Goal: Task Accomplishment & Management: Manage account settings

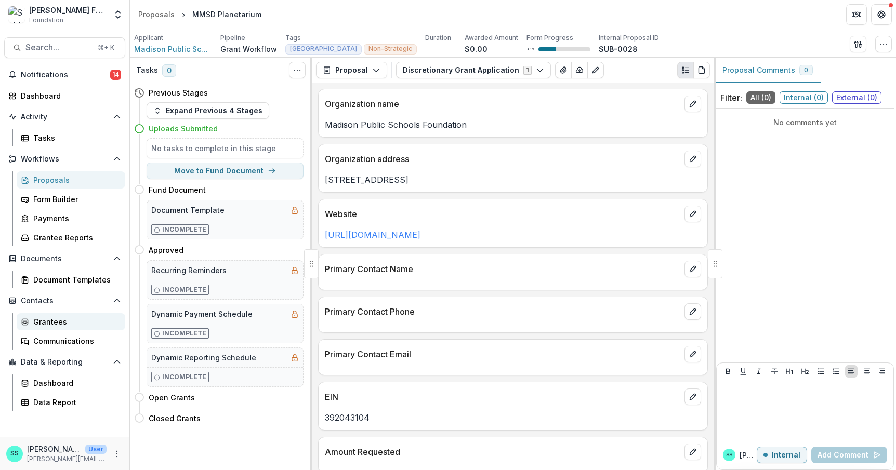
click at [59, 327] on div "Grantees" at bounding box center [75, 321] width 84 height 11
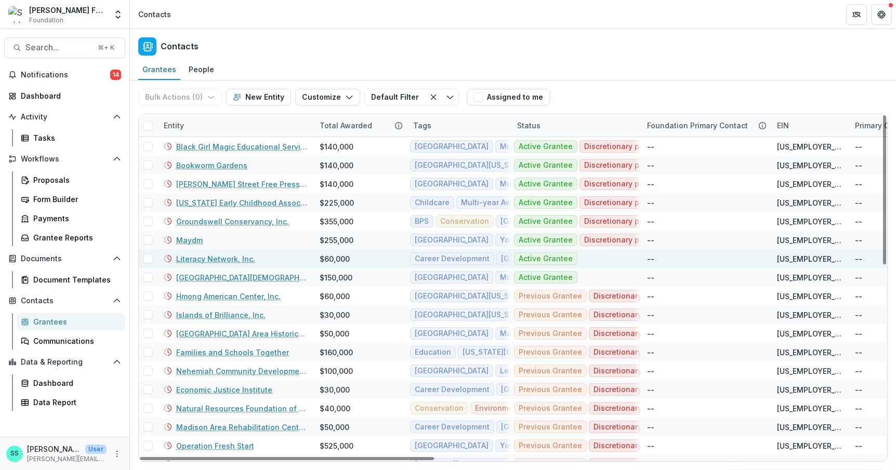
click at [219, 264] on link "Literacy Network, Inc." at bounding box center [215, 259] width 79 height 11
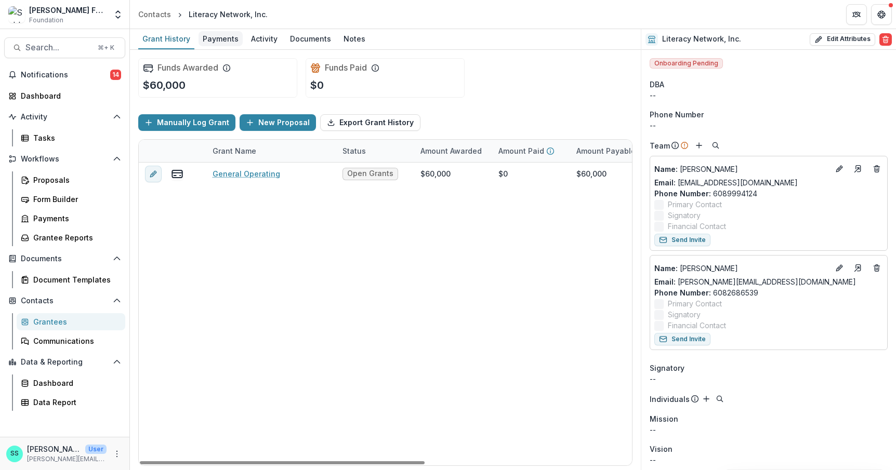
click at [233, 40] on div "Payments" at bounding box center [220, 38] width 44 height 15
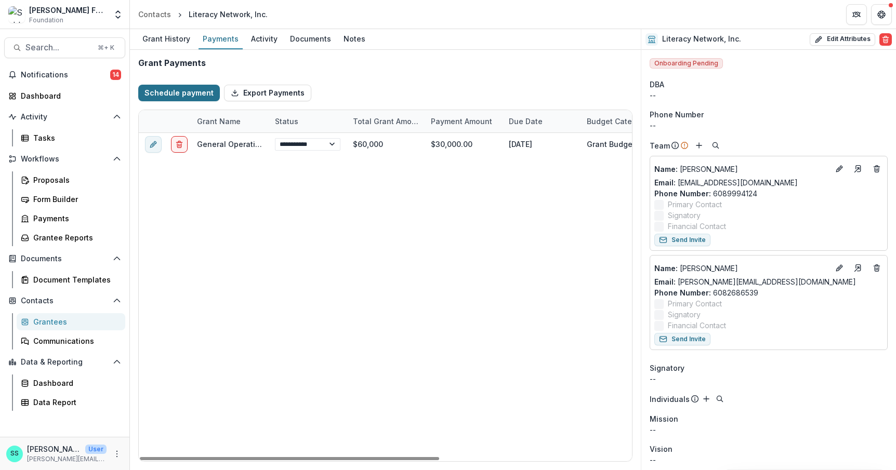
click at [188, 99] on button "Schedule payment" at bounding box center [179, 93] width 82 height 17
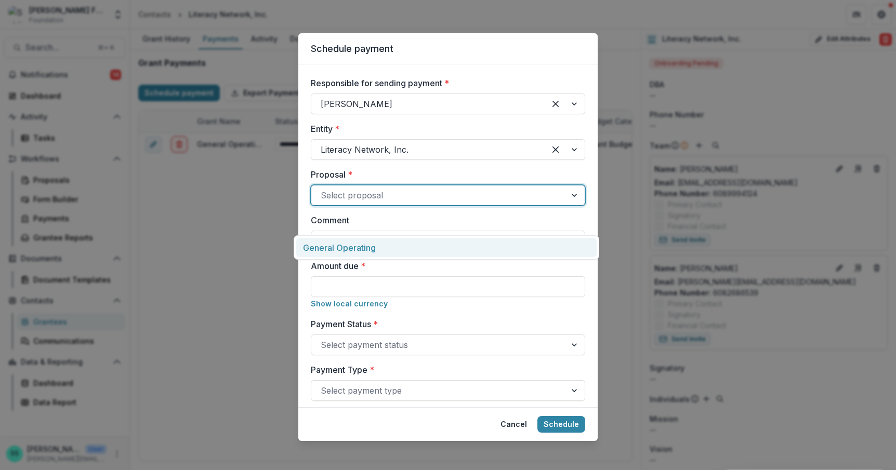
click at [348, 203] on div at bounding box center [439, 195] width 236 height 15
click at [361, 251] on div "General Operating" at bounding box center [446, 247] width 300 height 19
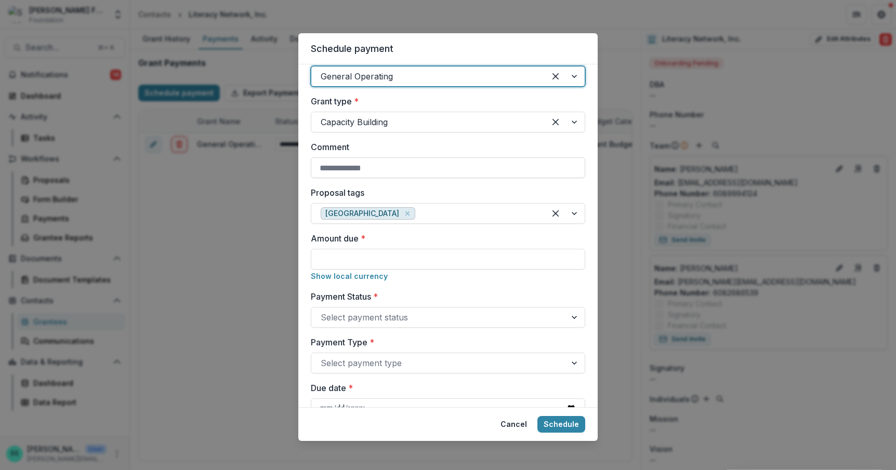
scroll to position [118, 0]
click at [336, 270] on input "Amount due *" at bounding box center [448, 259] width 274 height 21
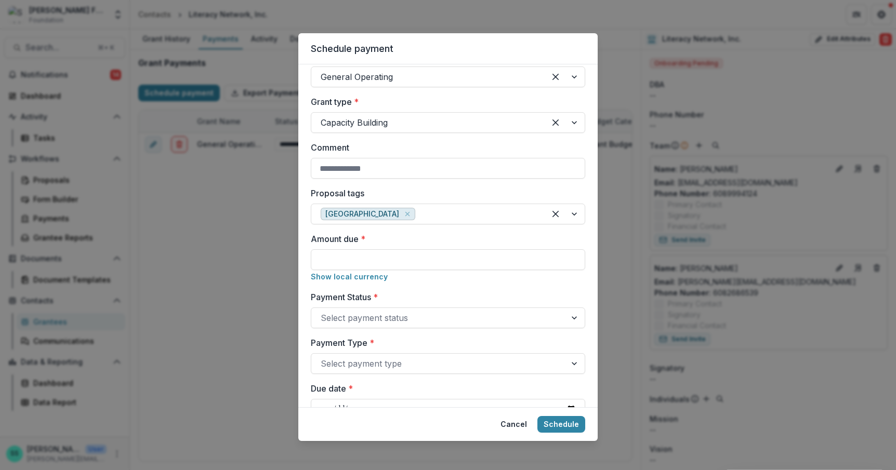
type input "*******"
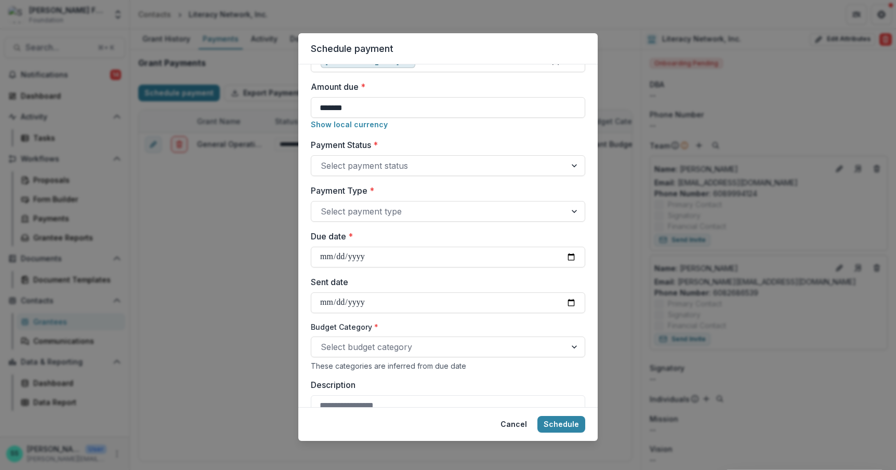
scroll to position [273, 0]
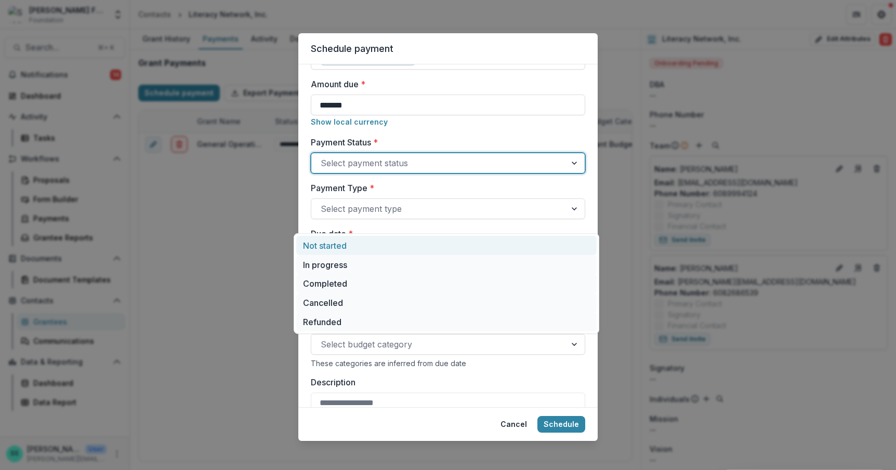
click at [400, 170] on div at bounding box center [439, 163] width 236 height 15
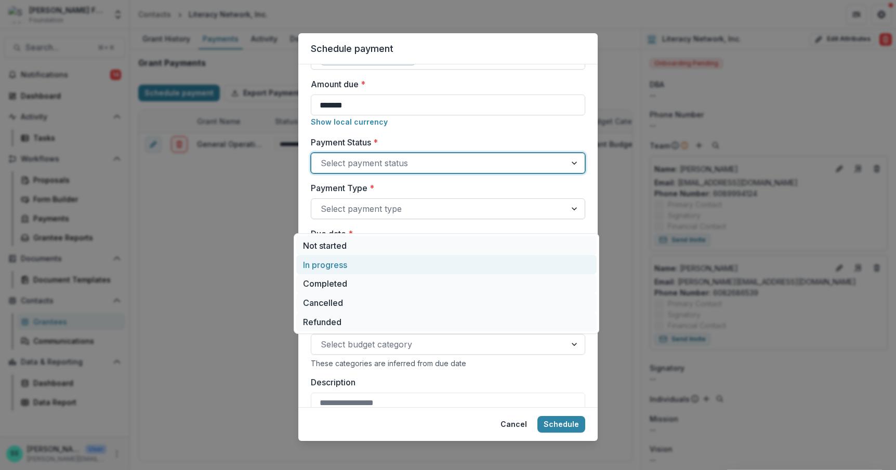
click at [351, 269] on div "In progress" at bounding box center [446, 264] width 300 height 19
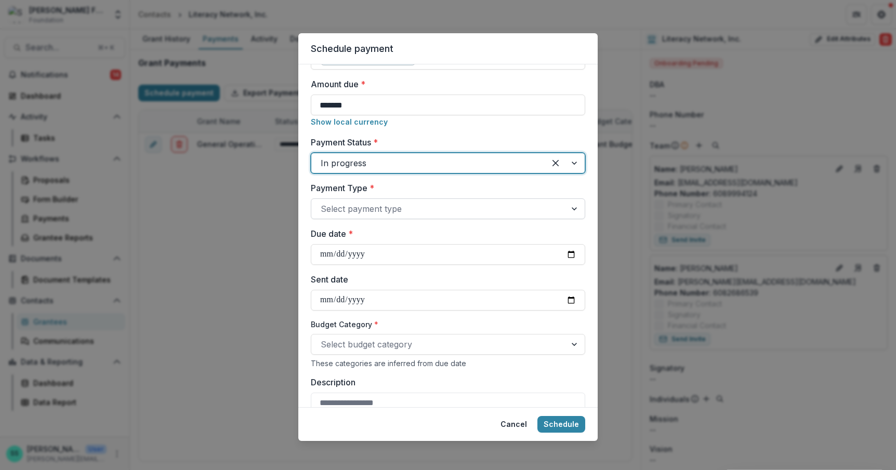
click at [387, 216] on div at bounding box center [439, 209] width 236 height 15
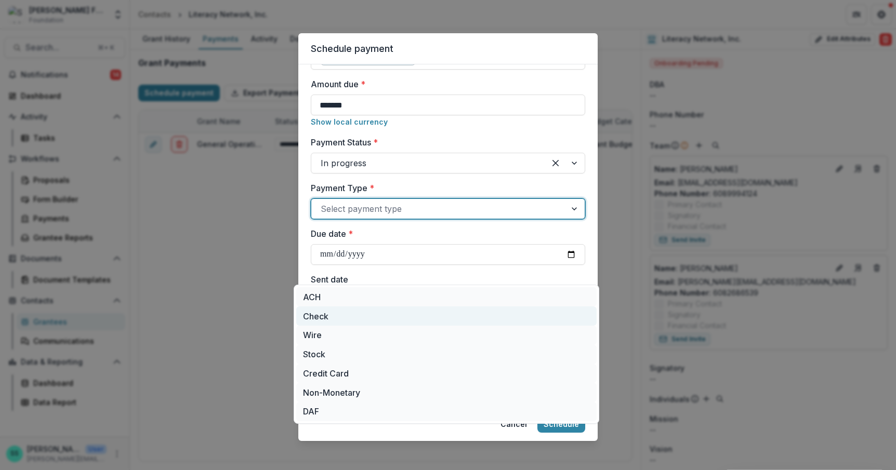
click at [349, 319] on div "Check" at bounding box center [446, 316] width 300 height 19
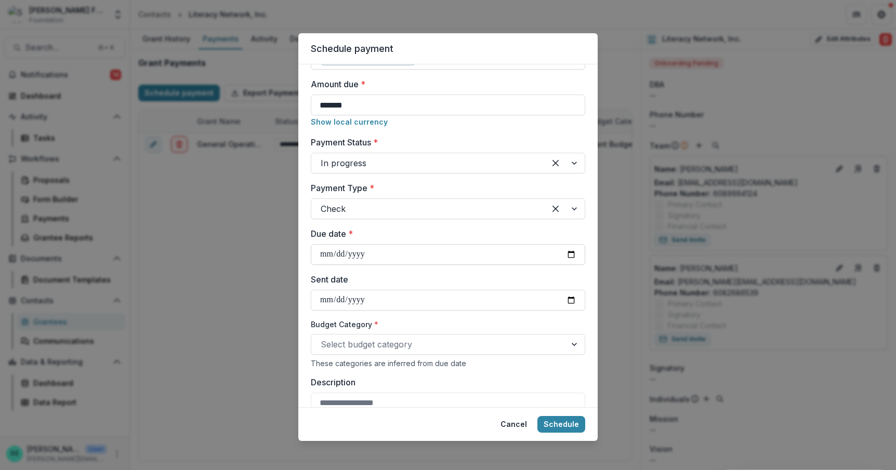
click at [351, 265] on input "Due date *" at bounding box center [448, 254] width 274 height 21
click at [581, 265] on input "Due date *" at bounding box center [448, 254] width 274 height 21
type input "**********"
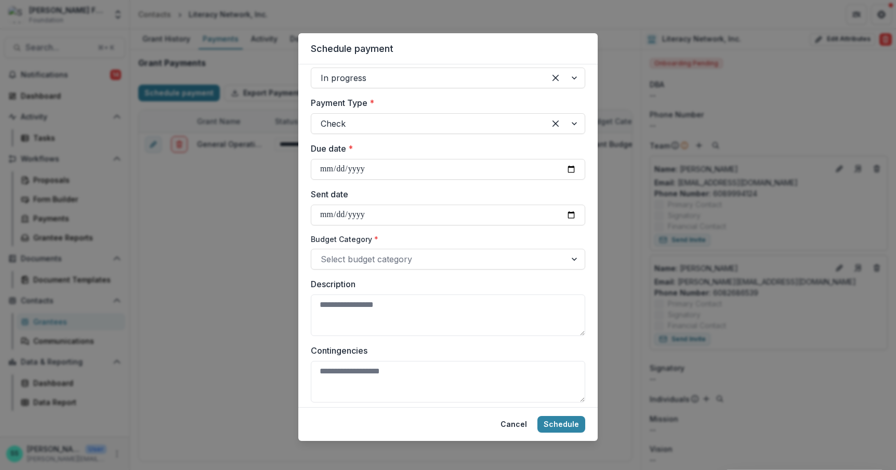
scroll to position [364, 0]
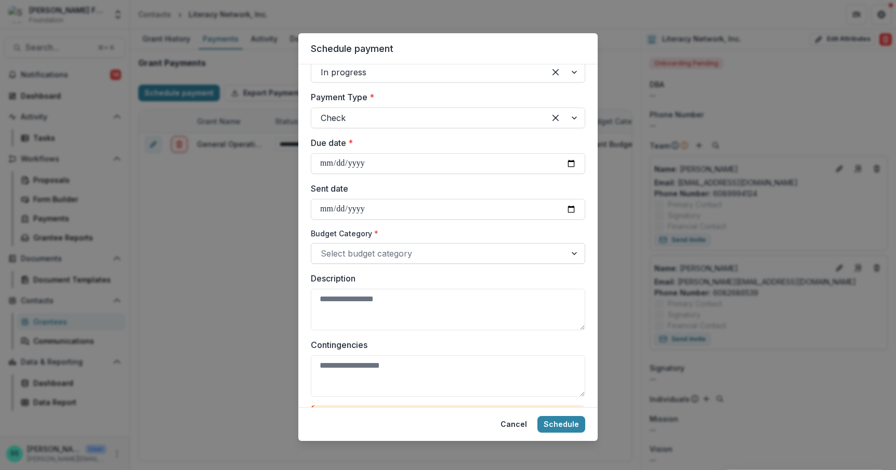
click at [428, 261] on div at bounding box center [439, 253] width 236 height 15
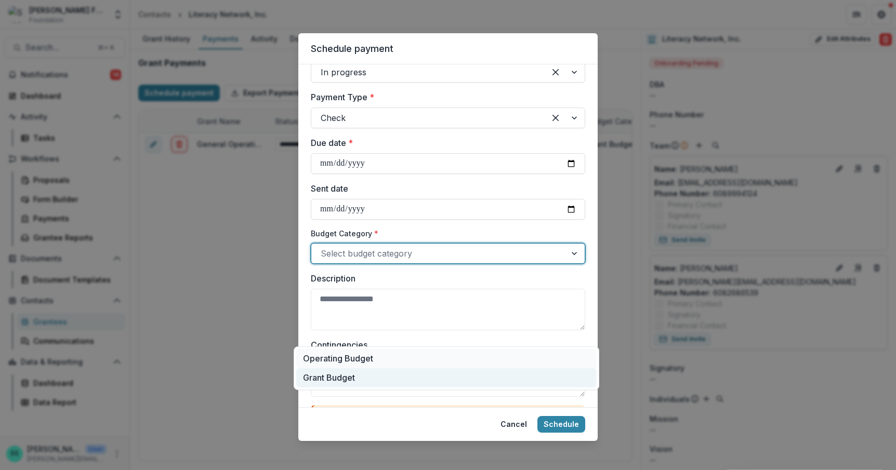
click at [374, 378] on div "Grant Budget" at bounding box center [446, 377] width 300 height 19
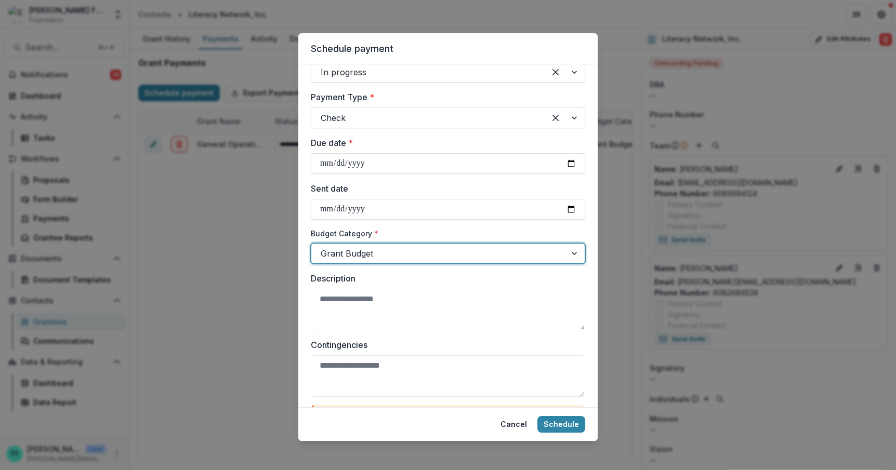
scroll to position [522, 0]
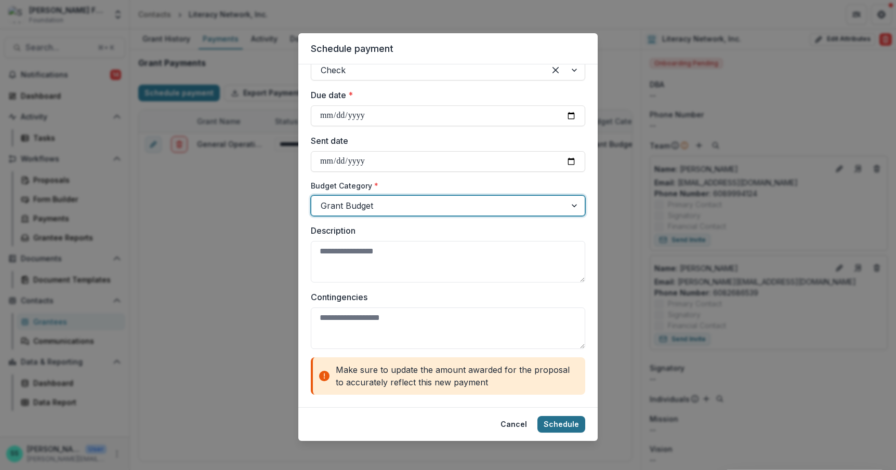
click at [573, 419] on button "Schedule" at bounding box center [561, 424] width 48 height 17
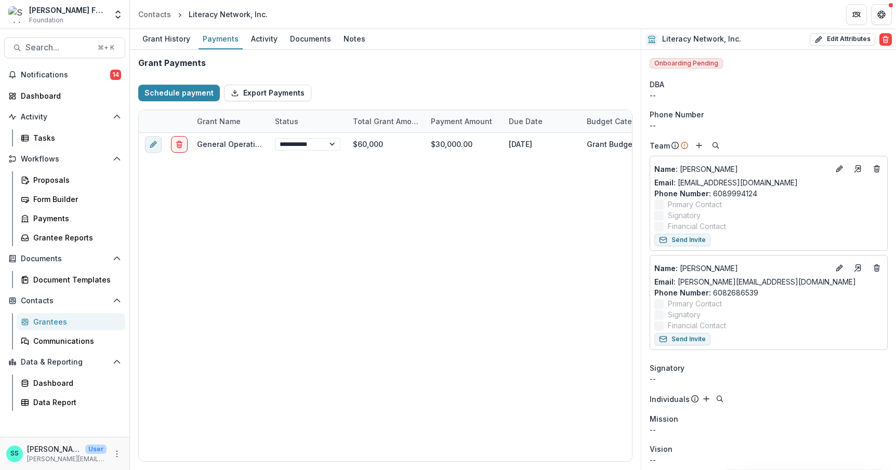
scroll to position [382, 0]
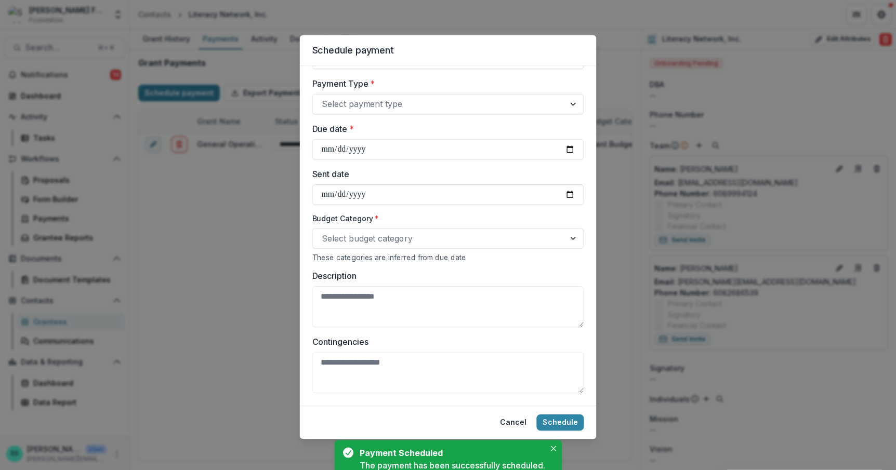
select select "******"
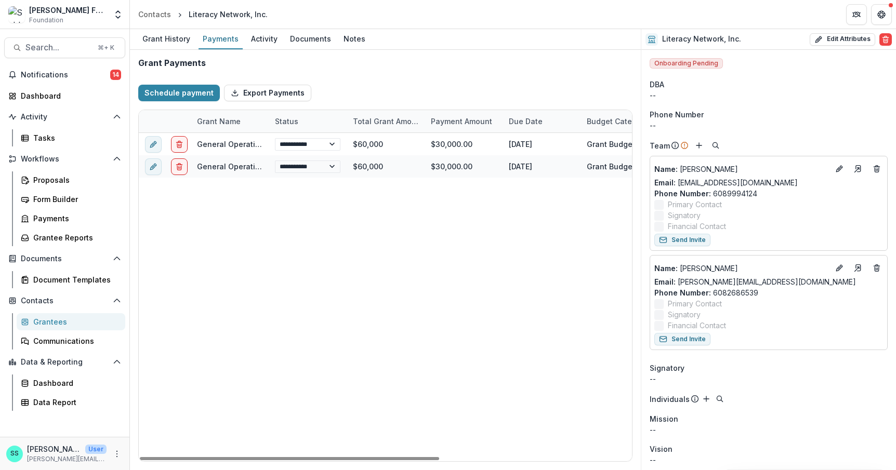
select select "******"
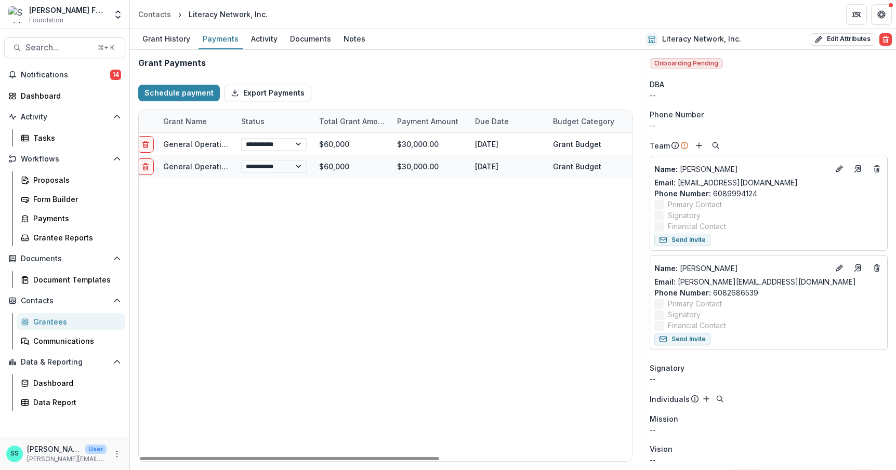
scroll to position [0, 0]
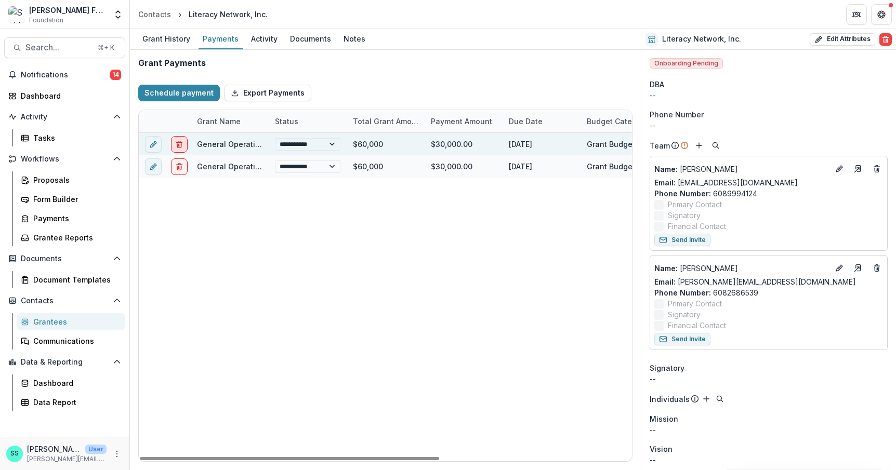
click at [180, 149] on icon "delete" at bounding box center [179, 144] width 8 height 8
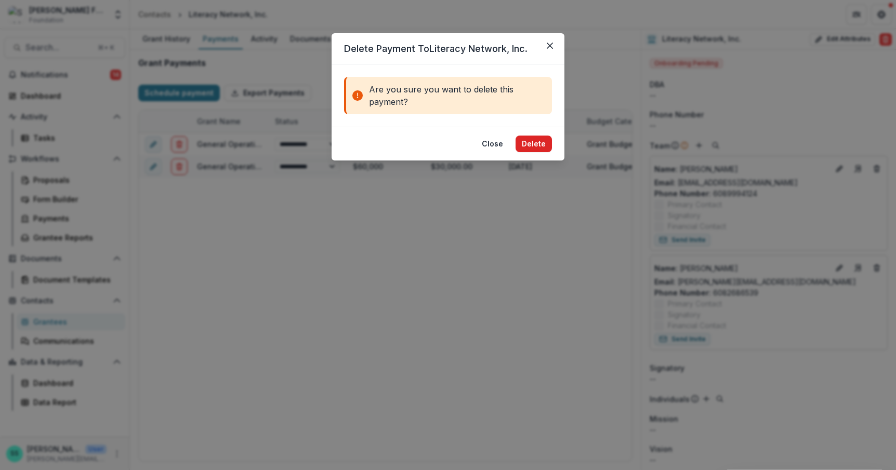
click at [547, 152] on button "Delete" at bounding box center [533, 144] width 36 height 17
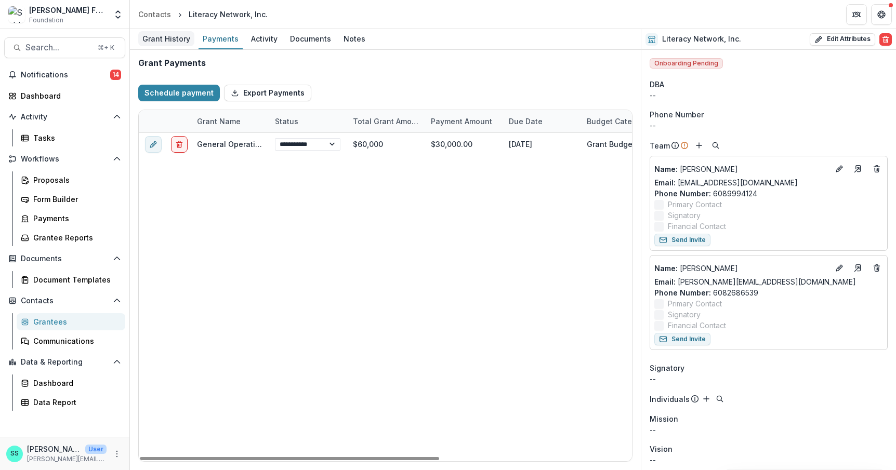
click at [162, 40] on div "Grant History" at bounding box center [166, 38] width 56 height 15
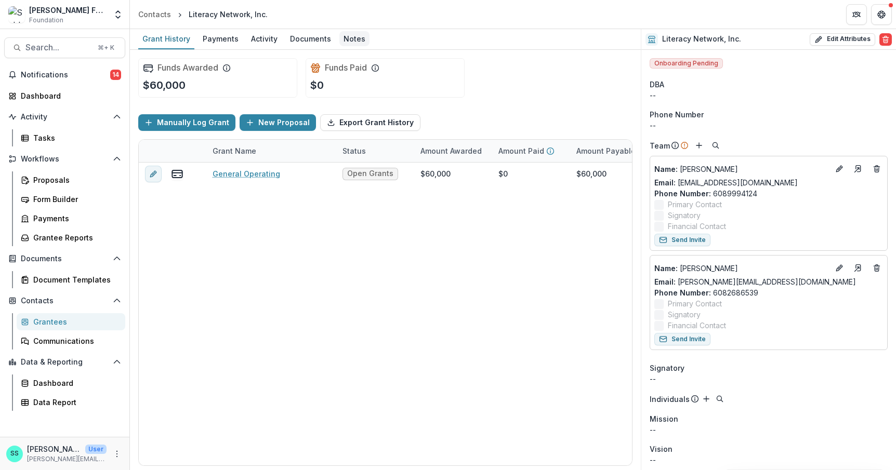
click at [369, 41] on div "Notes" at bounding box center [354, 38] width 30 height 15
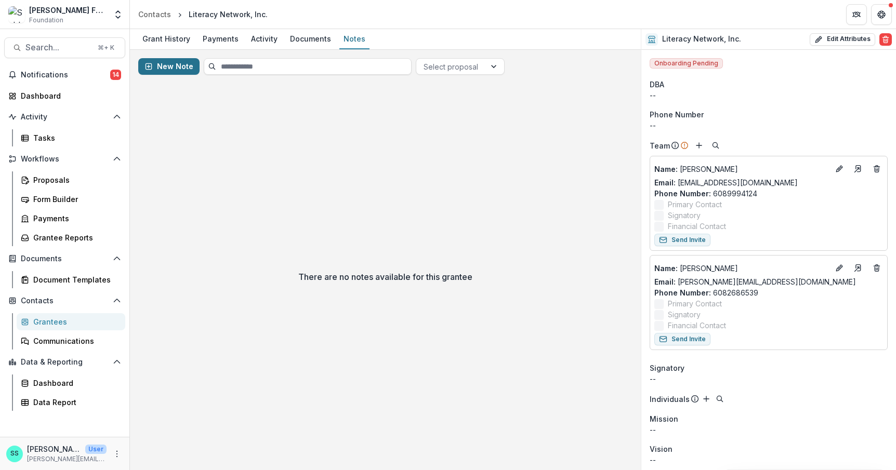
click at [180, 72] on button "New Note" at bounding box center [168, 66] width 61 height 17
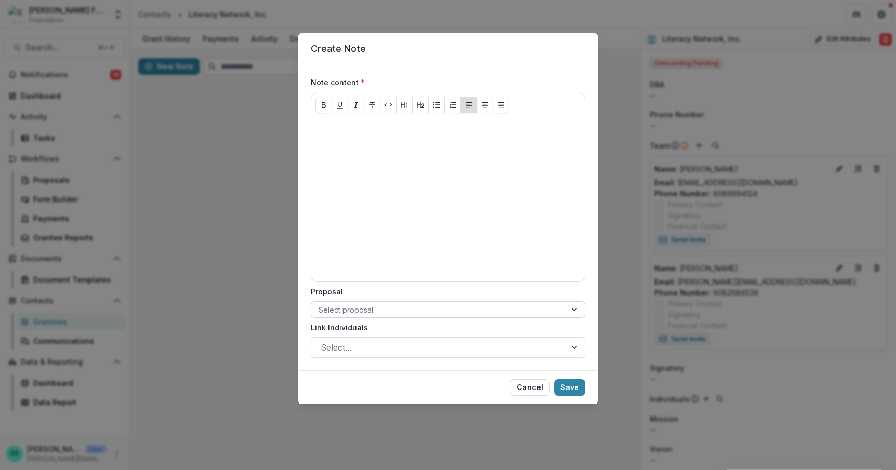
click at [334, 316] on div at bounding box center [439, 309] width 240 height 13
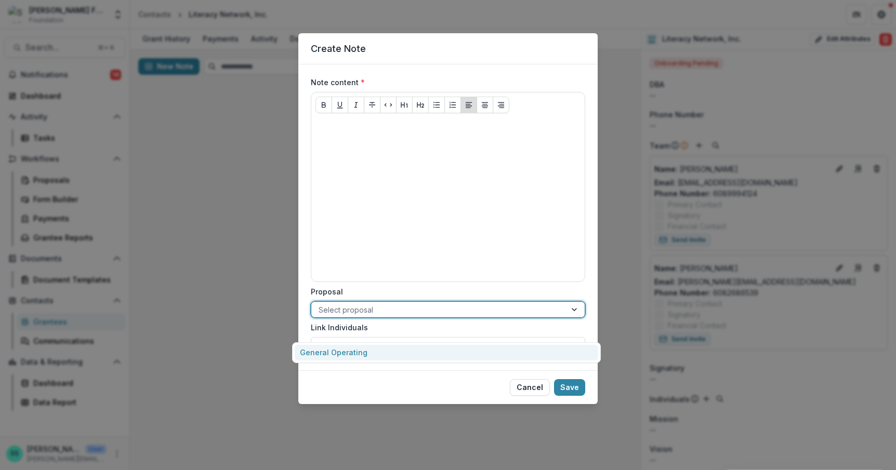
click at [325, 351] on div "General Operating" at bounding box center [446, 353] width 303 height 16
click at [324, 355] on div at bounding box center [439, 347] width 236 height 15
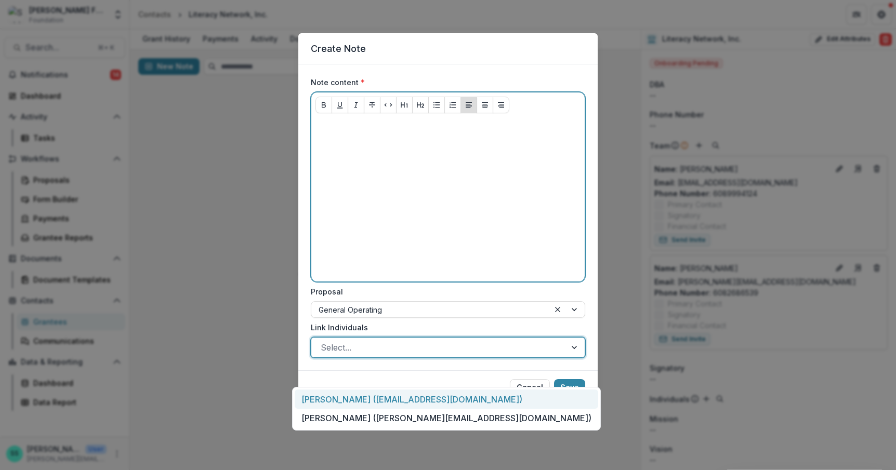
click at [330, 203] on div at bounding box center [447, 200] width 265 height 156
